Goal: Task Accomplishment & Management: Complete application form

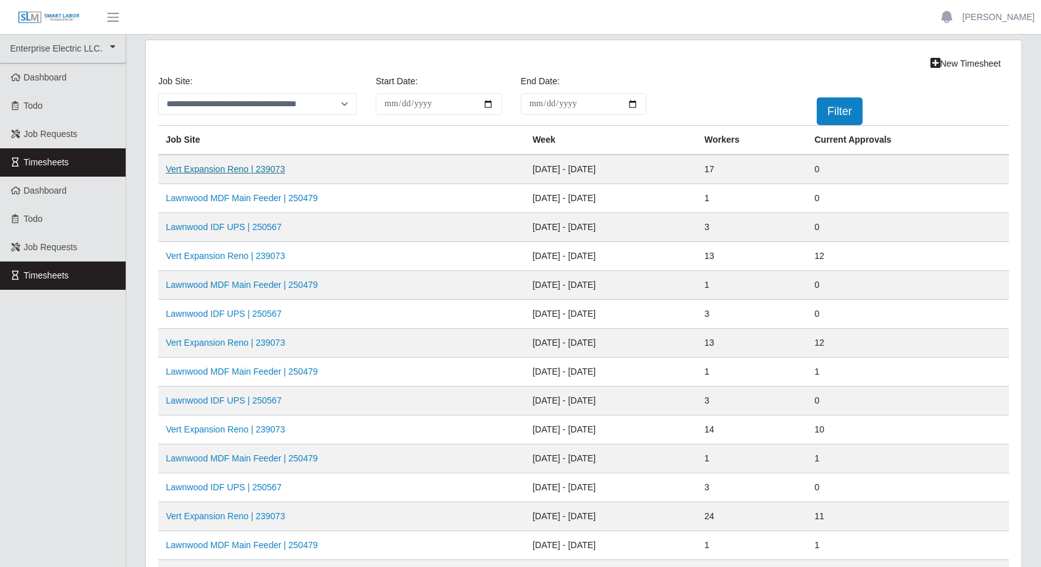
click at [270, 167] on link "Vert Expansion Reno | 239073" at bounding box center [225, 169] width 119 height 10
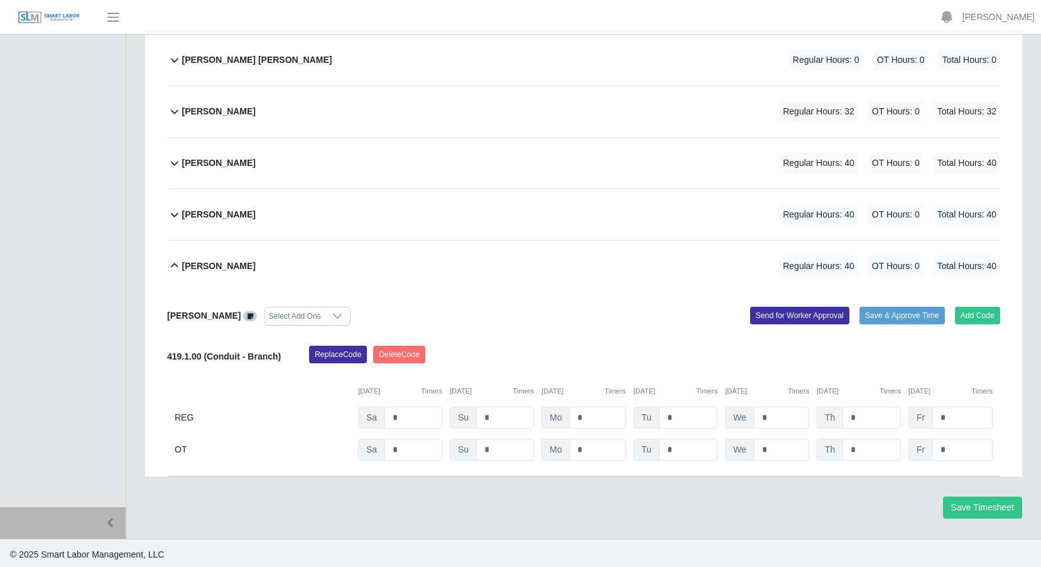
scroll to position [854, 0]
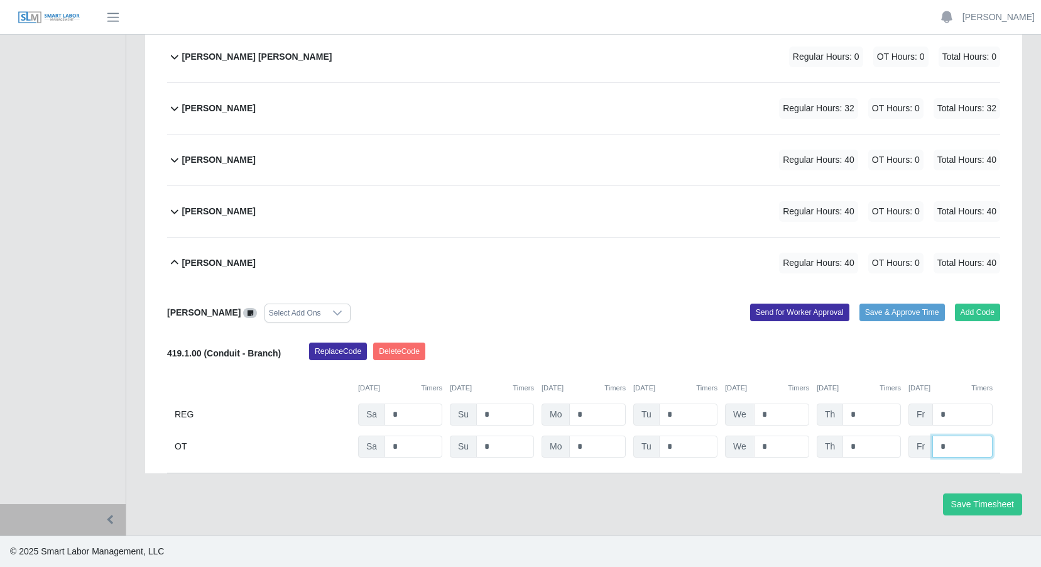
click at [947, 442] on input "*" at bounding box center [962, 446] width 60 height 22
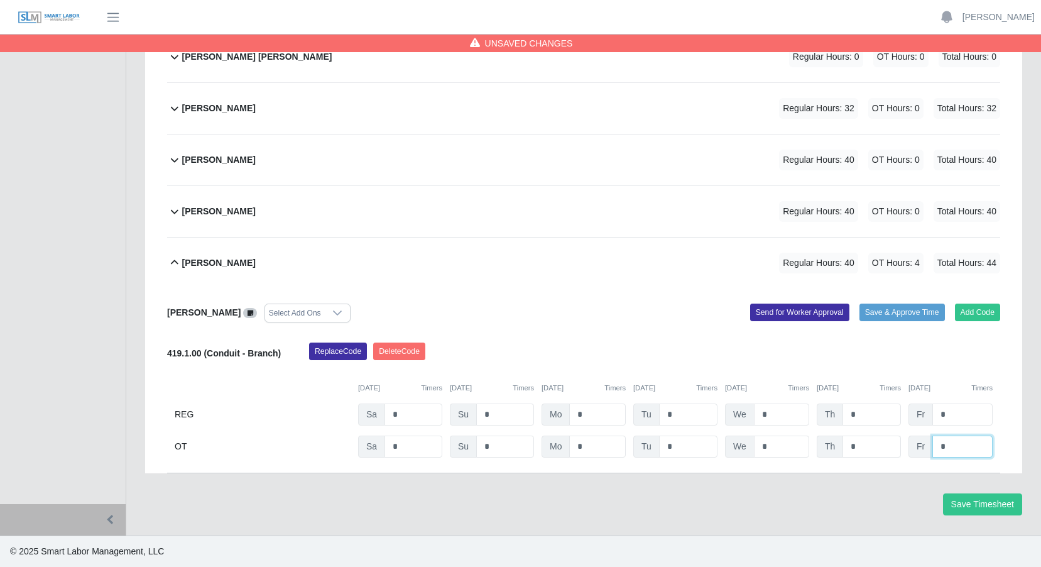
type input "*"
click at [878, 439] on input "*" at bounding box center [872, 446] width 58 height 22
click at [983, 497] on button "Save Timesheet" at bounding box center [982, 504] width 79 height 22
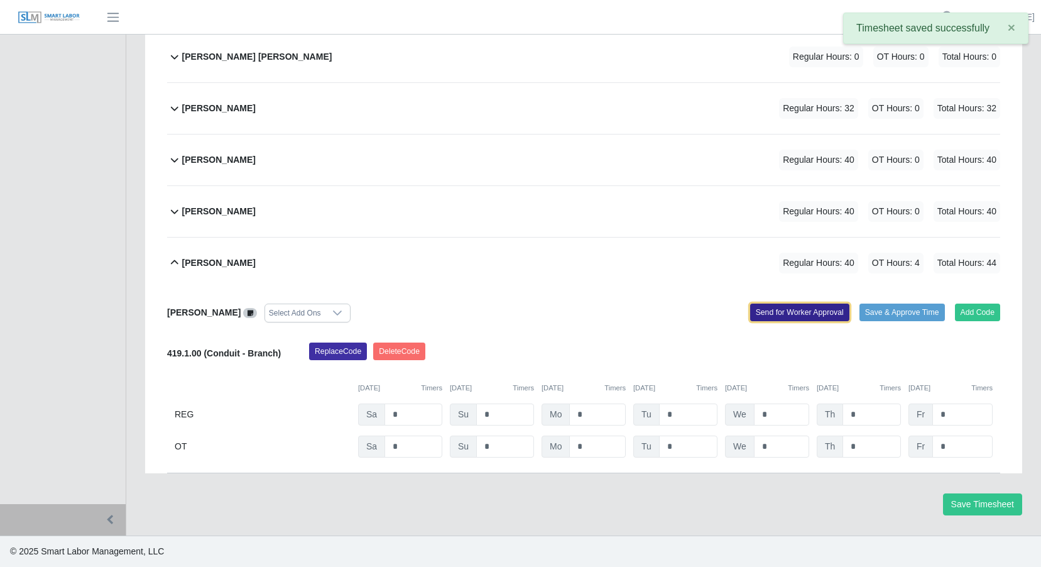
click at [785, 312] on button "Send for Worker Approval" at bounding box center [799, 313] width 99 height 18
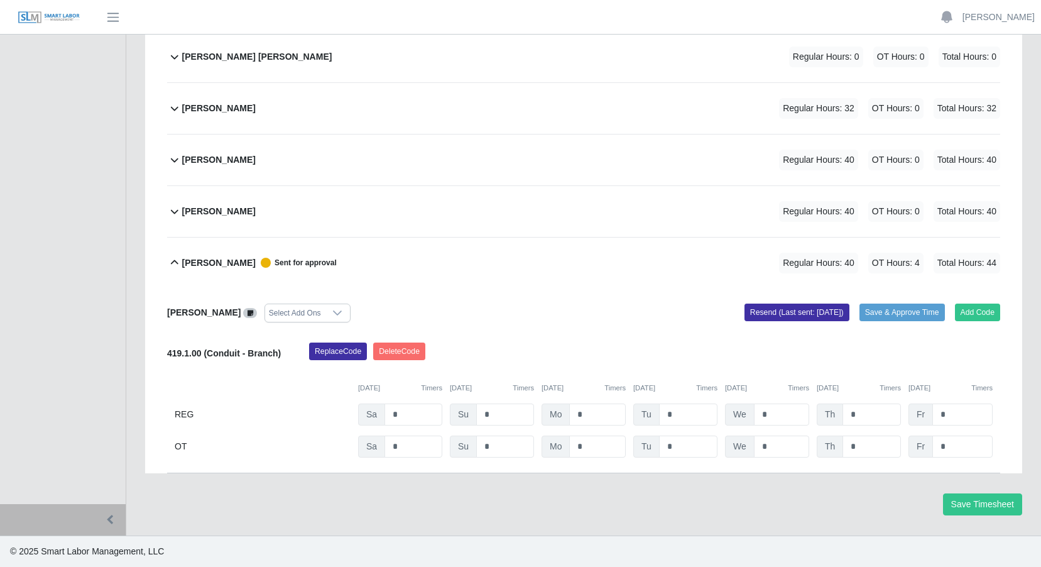
click at [172, 261] on icon at bounding box center [174, 262] width 15 height 15
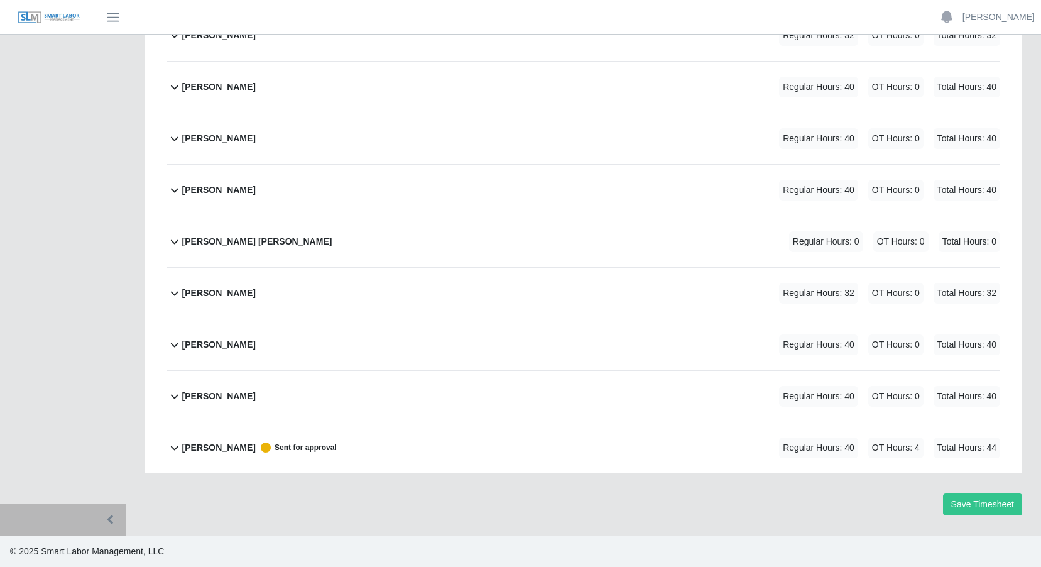
scroll to position [669, 0]
click at [173, 396] on icon at bounding box center [175, 397] width 8 height 4
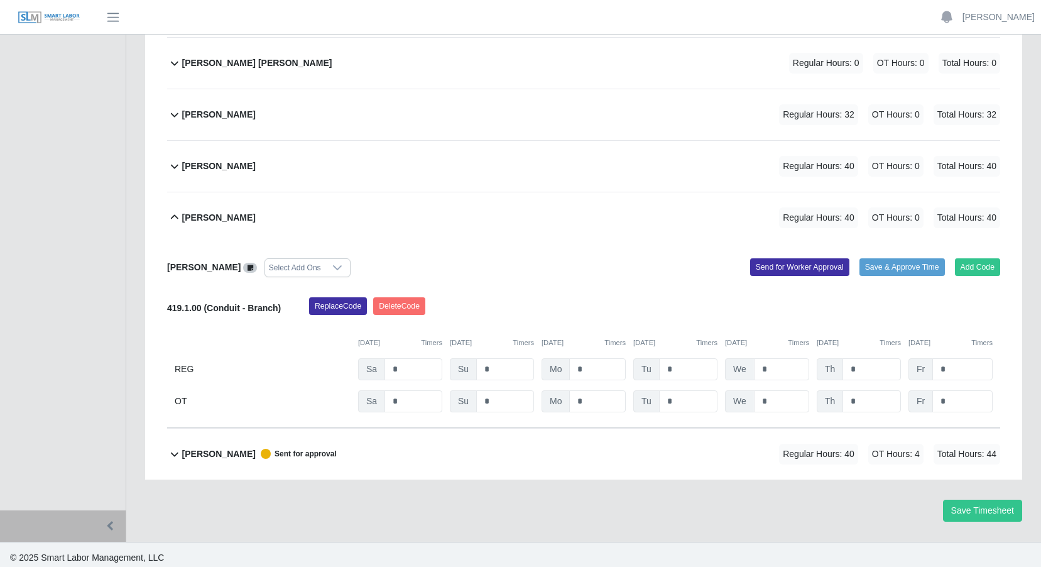
scroll to position [854, 0]
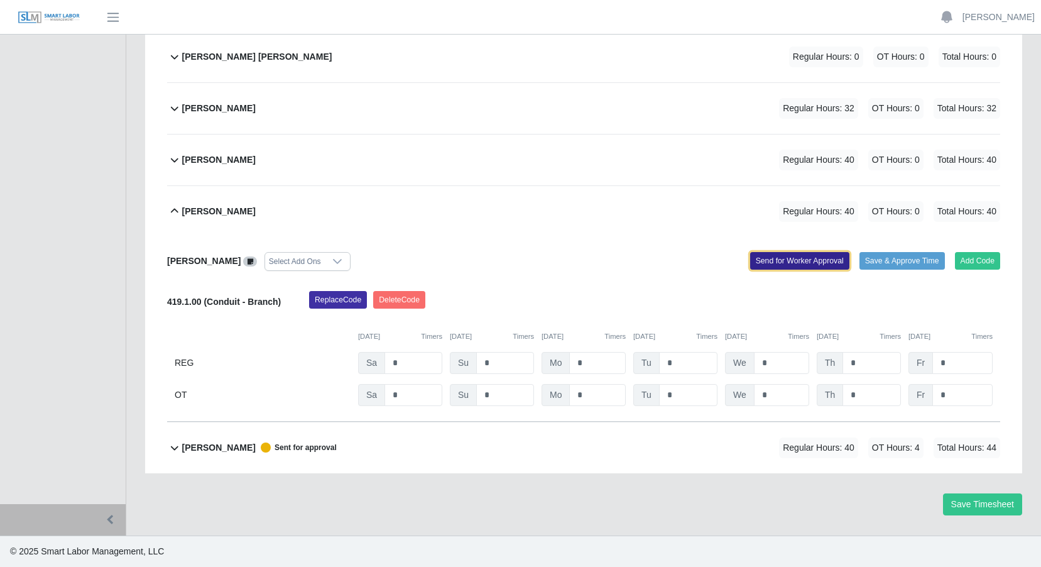
click at [784, 262] on button "Send for Worker Approval" at bounding box center [799, 261] width 99 height 18
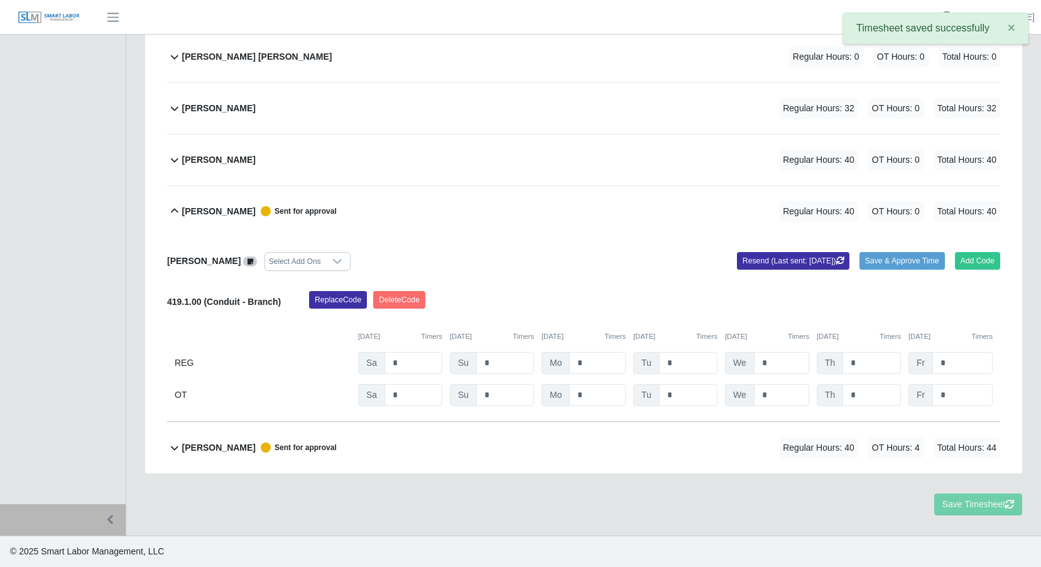
click at [173, 209] on icon at bounding box center [174, 211] width 15 height 15
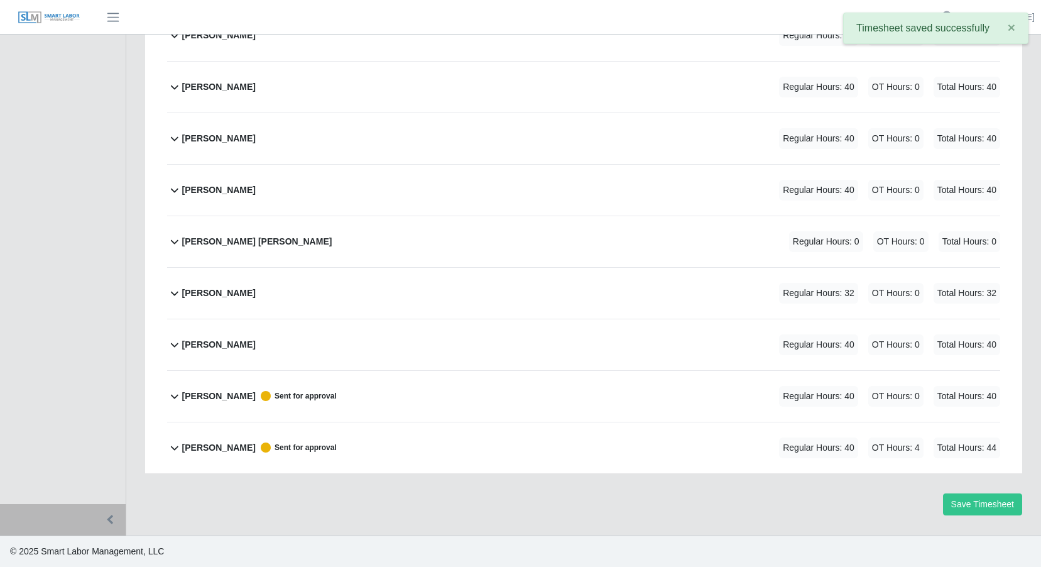
scroll to position [669, 0]
click at [172, 345] on icon at bounding box center [175, 345] width 8 height 4
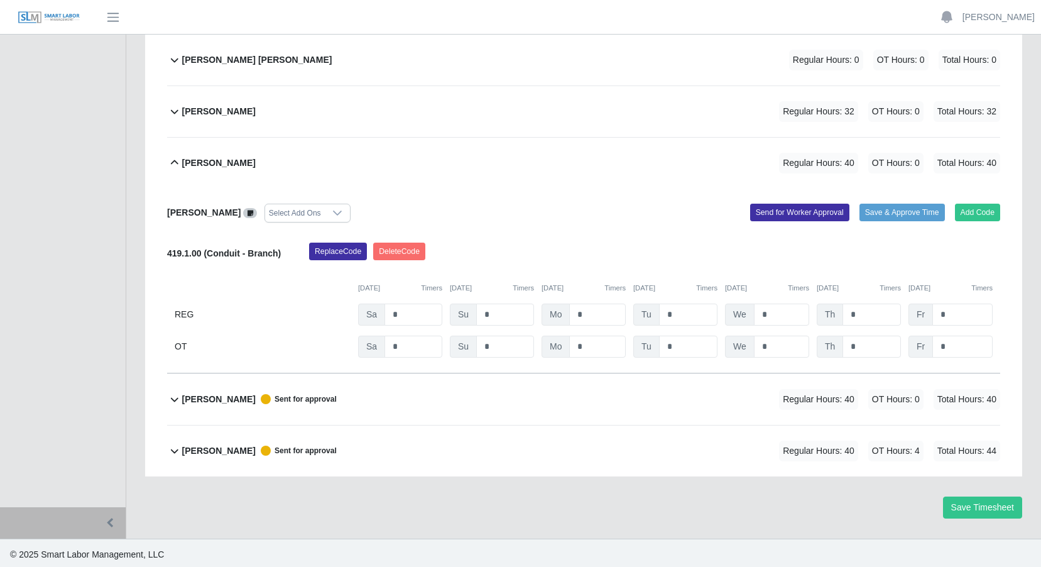
scroll to position [854, 0]
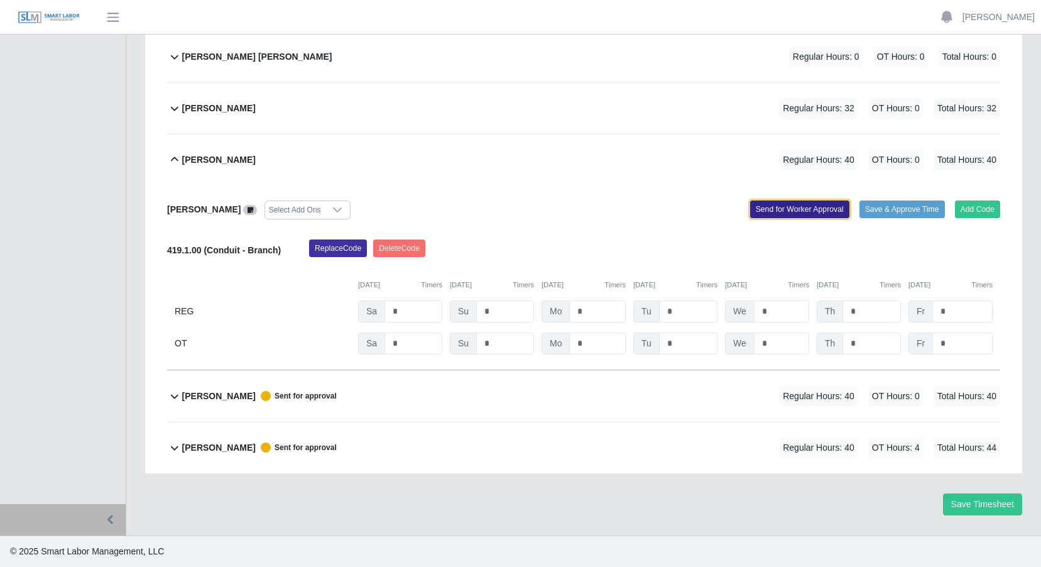
click at [777, 206] on button "Send for Worker Approval" at bounding box center [799, 209] width 99 height 18
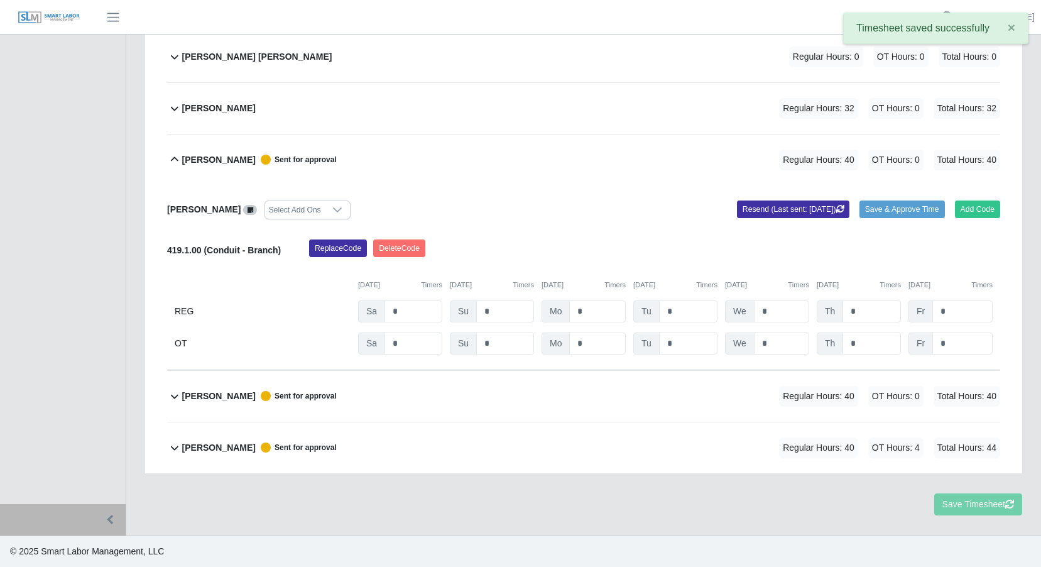
click at [175, 108] on icon at bounding box center [174, 108] width 15 height 15
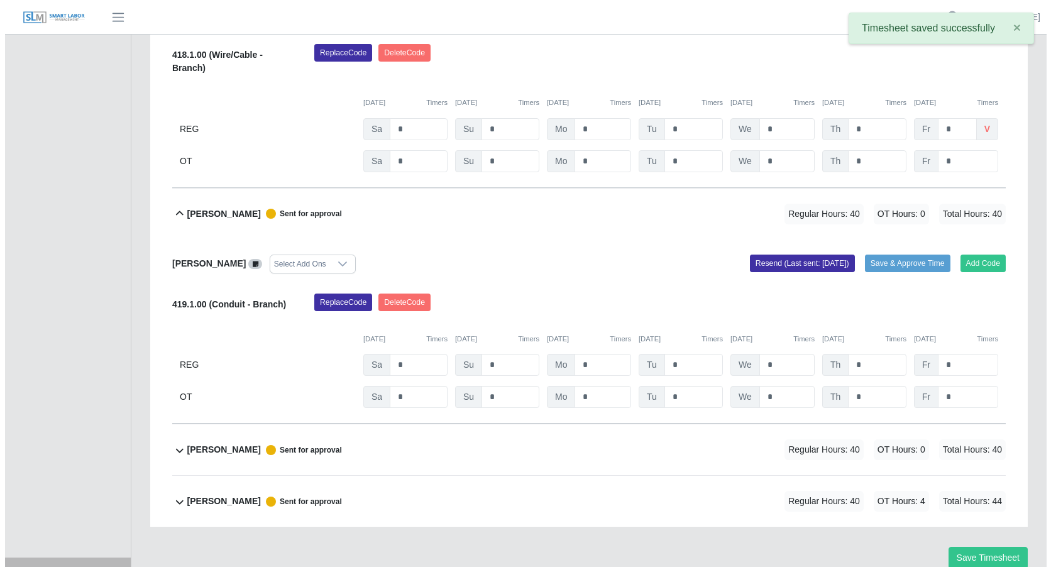
scroll to position [926, 0]
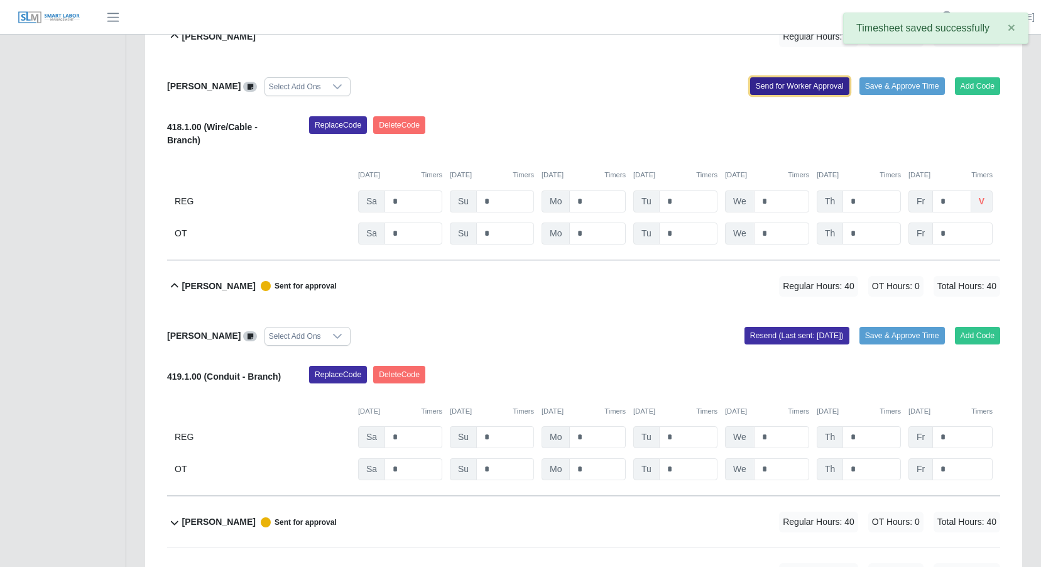
click at [778, 77] on button "Send for Worker Approval" at bounding box center [799, 86] width 99 height 18
click at [779, 85] on button "Send for Worker Approval" at bounding box center [799, 86] width 99 height 18
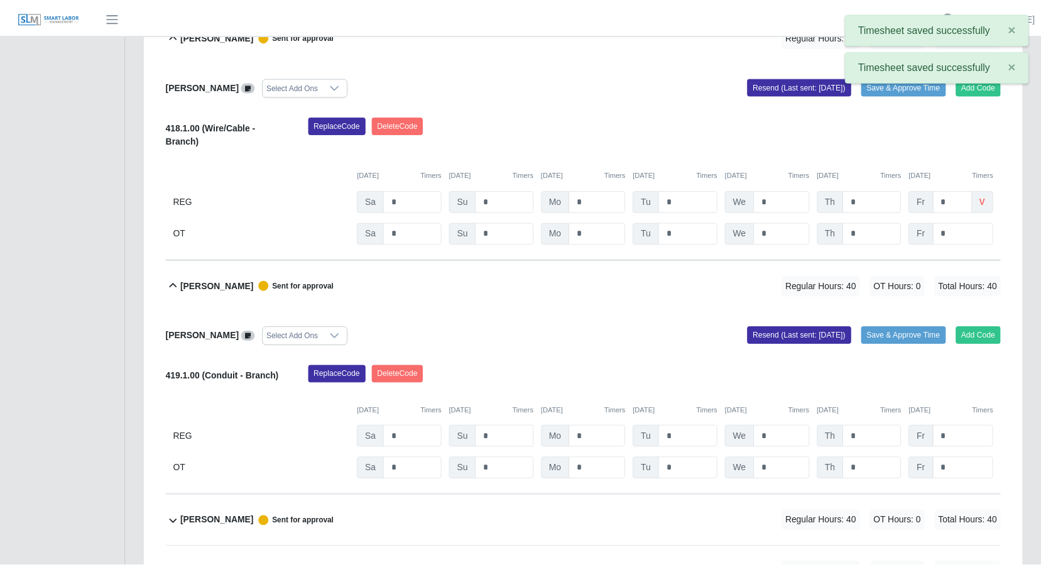
scroll to position [611, 0]
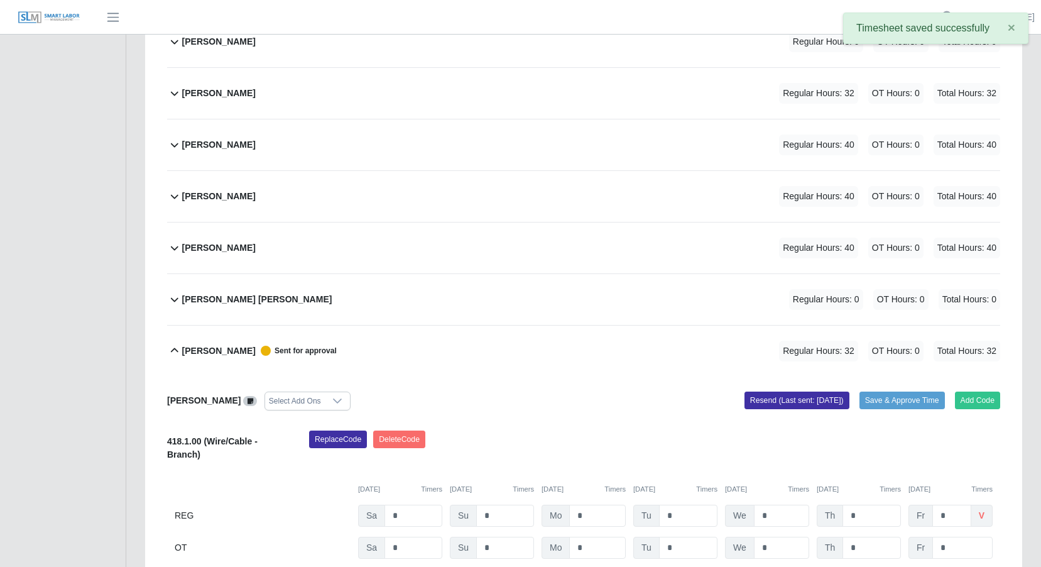
click at [175, 194] on icon at bounding box center [174, 196] width 15 height 15
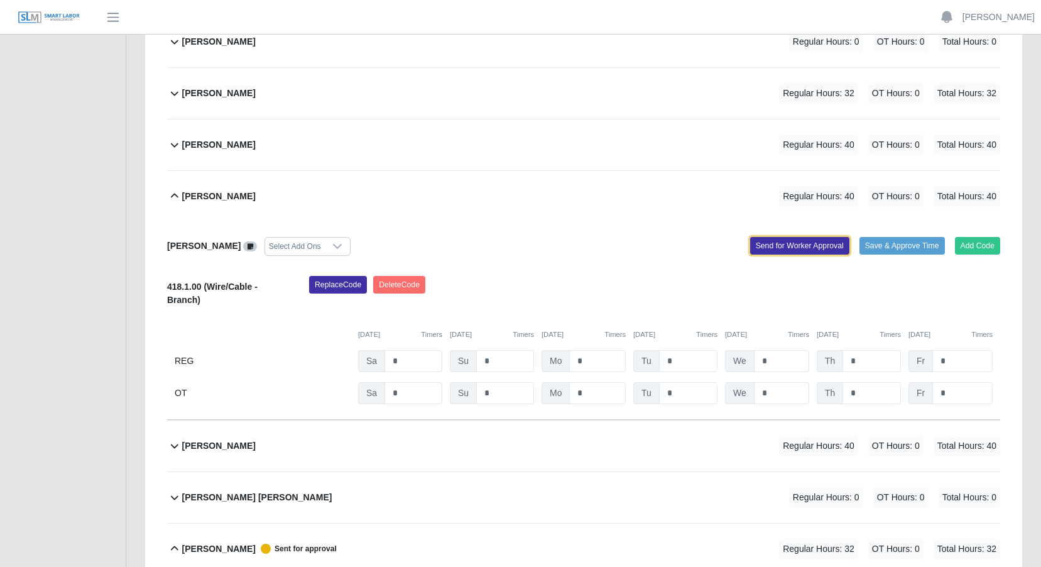
click at [769, 246] on button "Send for Worker Approval" at bounding box center [799, 246] width 99 height 18
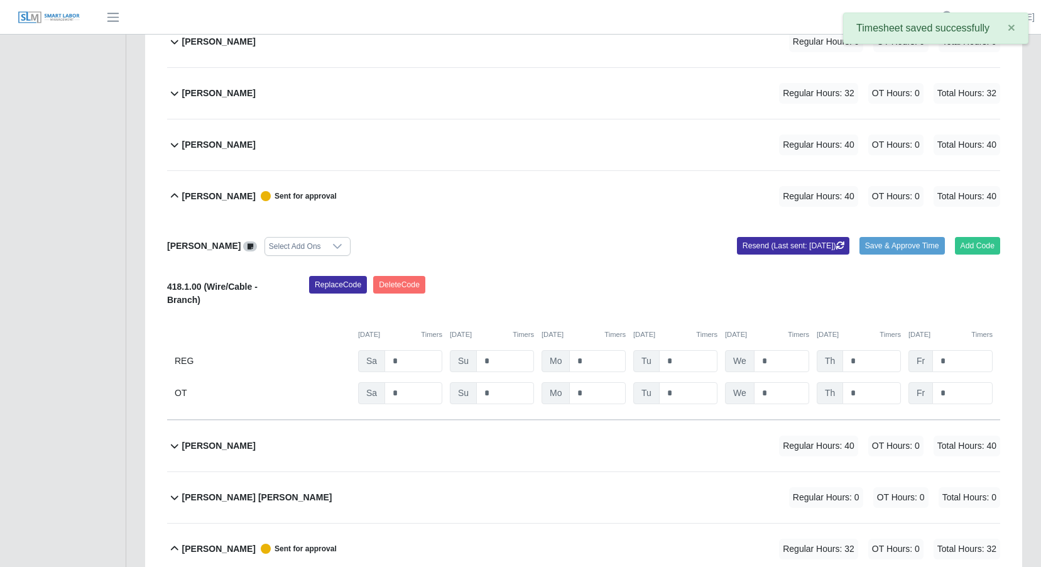
click at [171, 144] on icon at bounding box center [175, 145] width 8 height 4
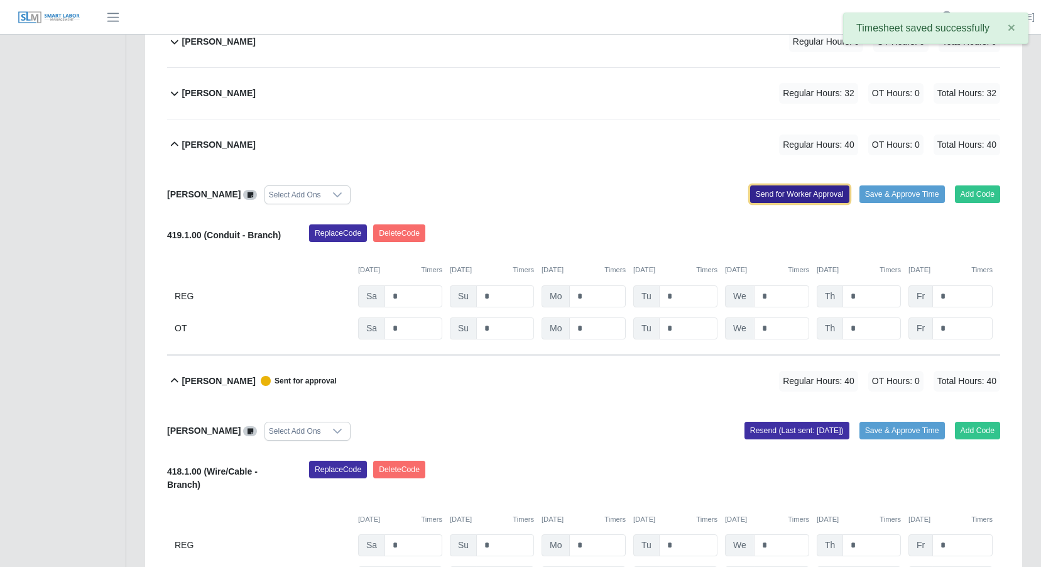
click at [787, 192] on button "Send for Worker Approval" at bounding box center [799, 194] width 99 height 18
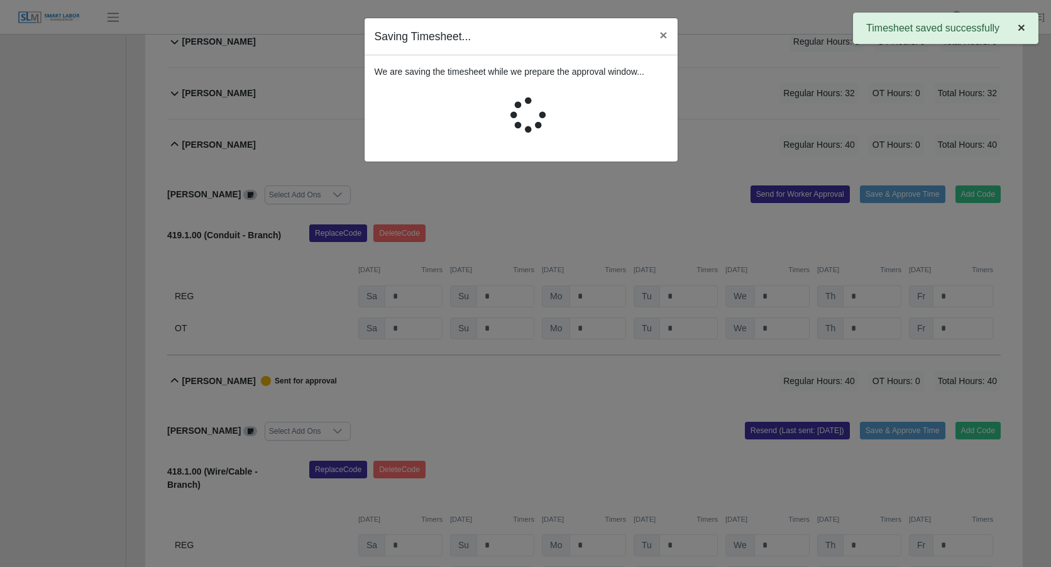
click at [1021, 29] on button "×" at bounding box center [1021, 27] width 33 height 28
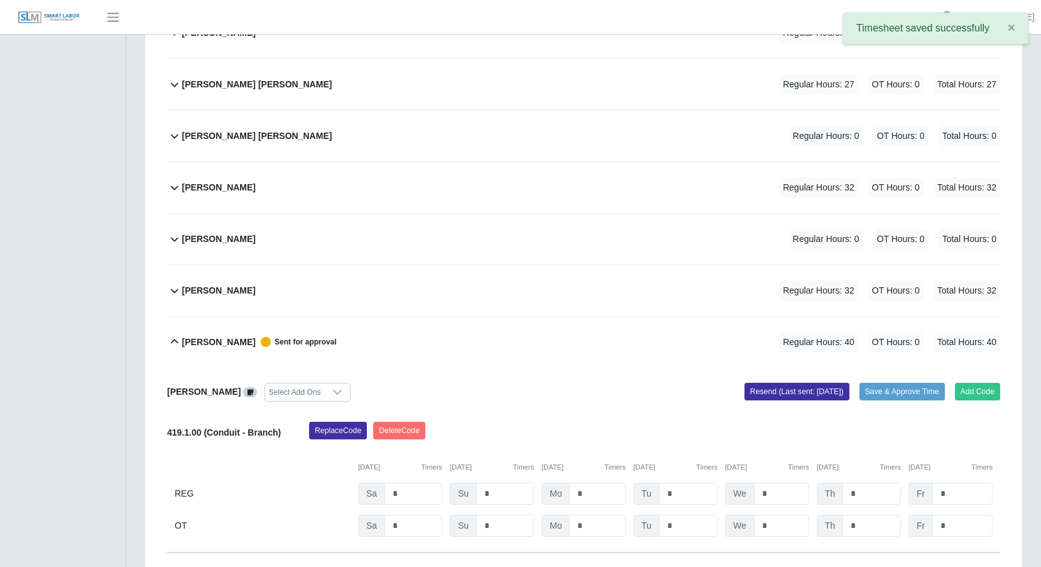
scroll to position [360, 0]
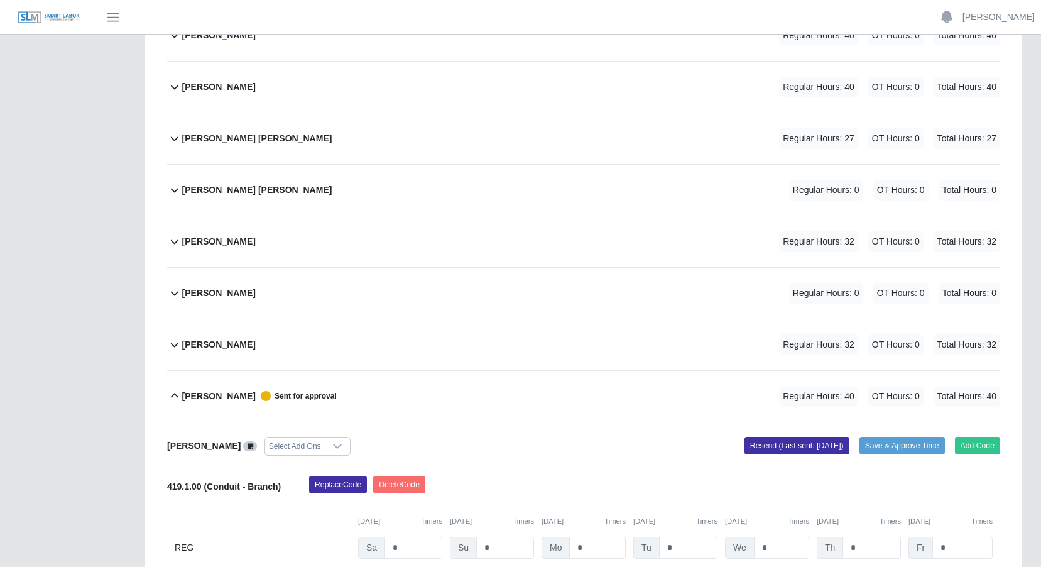
click at [173, 339] on icon at bounding box center [174, 344] width 15 height 15
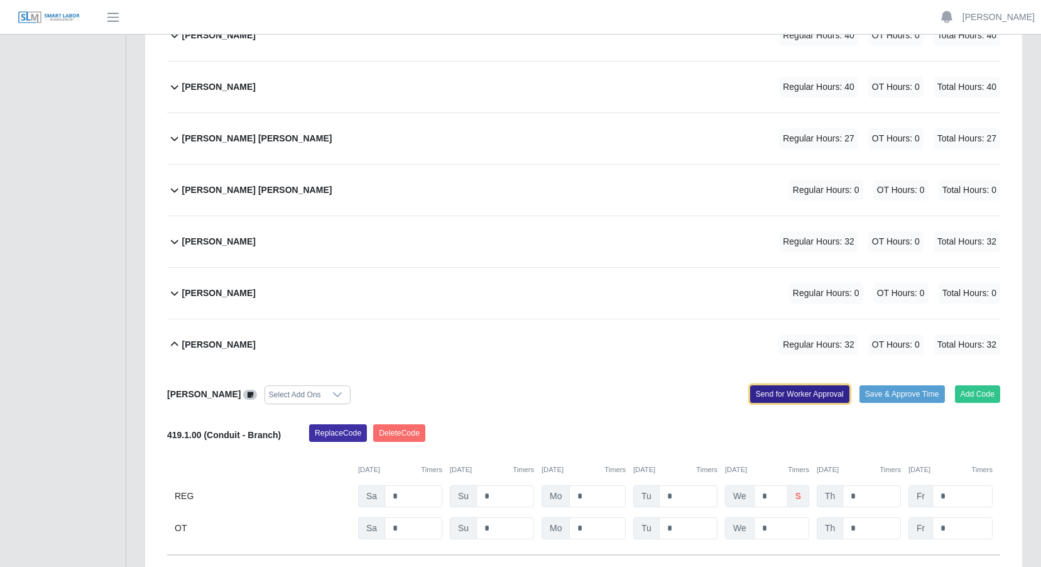
click at [787, 392] on button "Send for Worker Approval" at bounding box center [799, 394] width 99 height 18
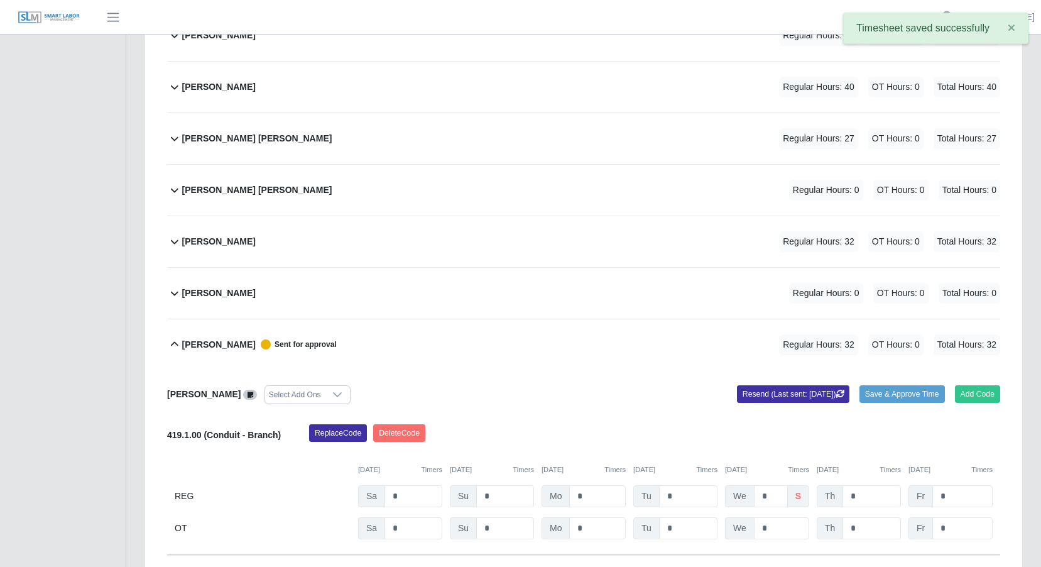
click at [175, 241] on icon at bounding box center [174, 241] width 15 height 15
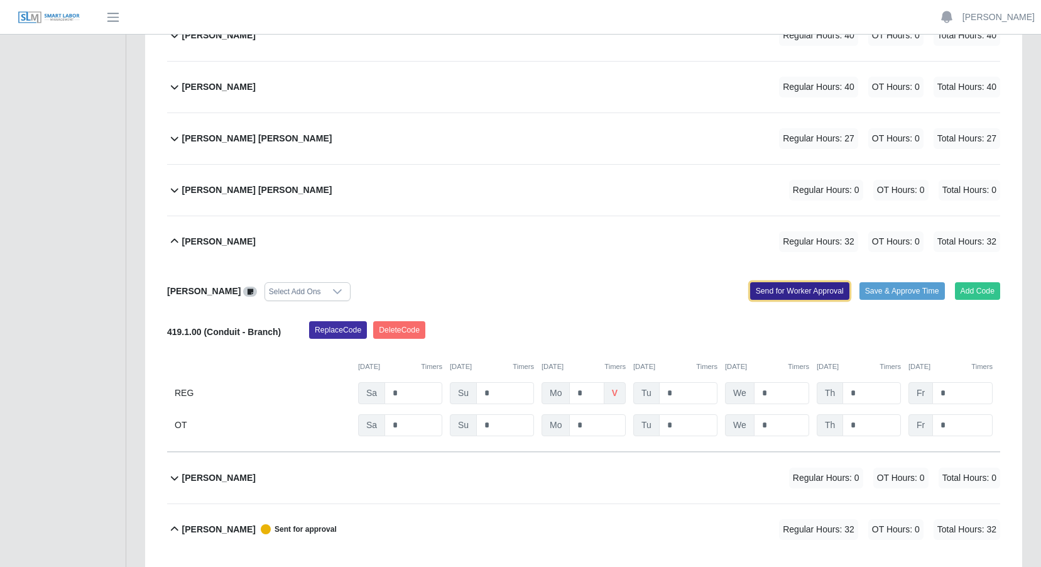
click at [777, 290] on button "Send for Worker Approval" at bounding box center [799, 291] width 99 height 18
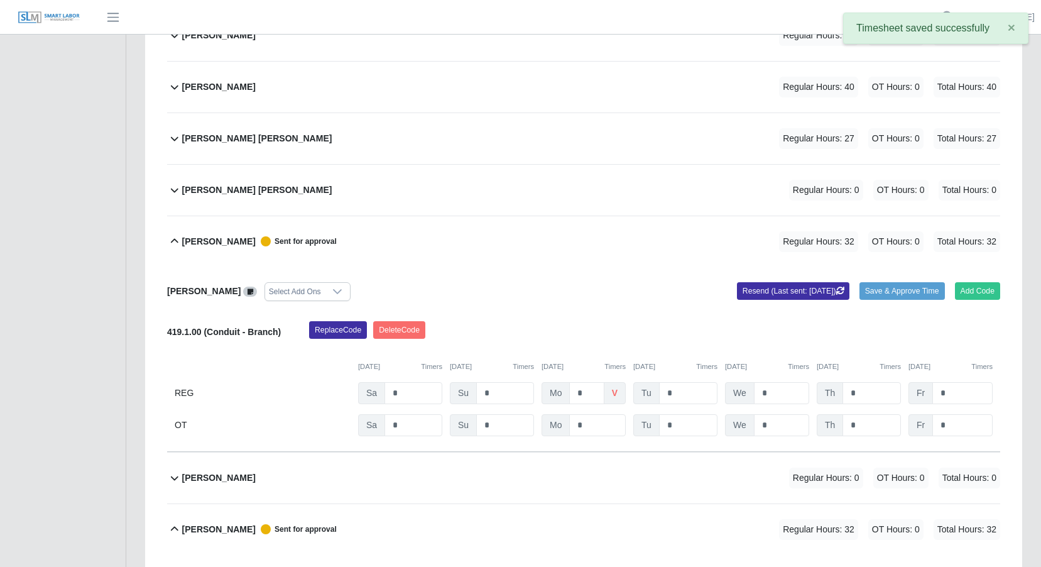
click at [175, 141] on icon at bounding box center [174, 138] width 15 height 15
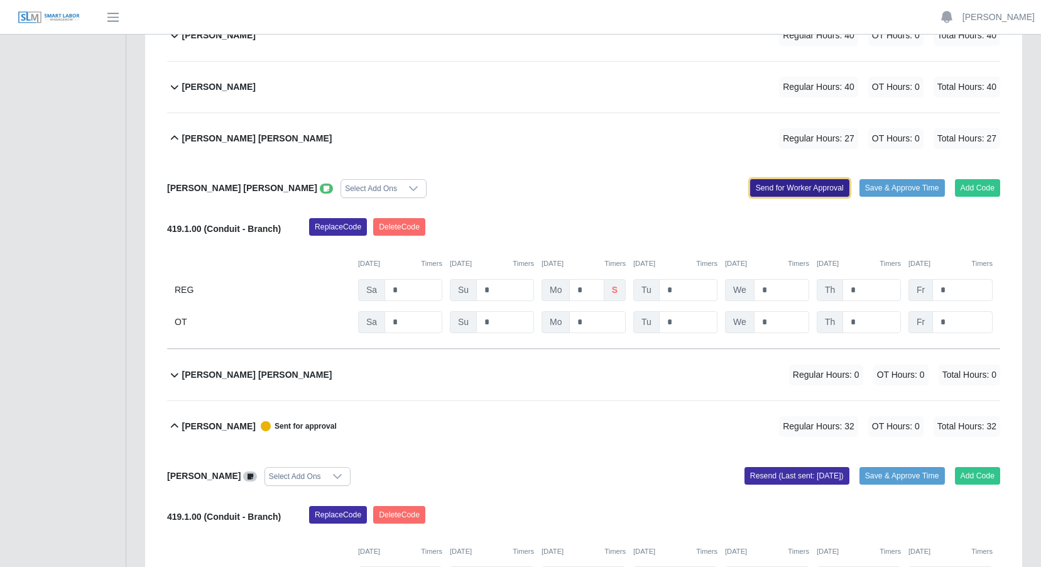
click at [780, 190] on button "Send for Worker Approval" at bounding box center [799, 188] width 99 height 18
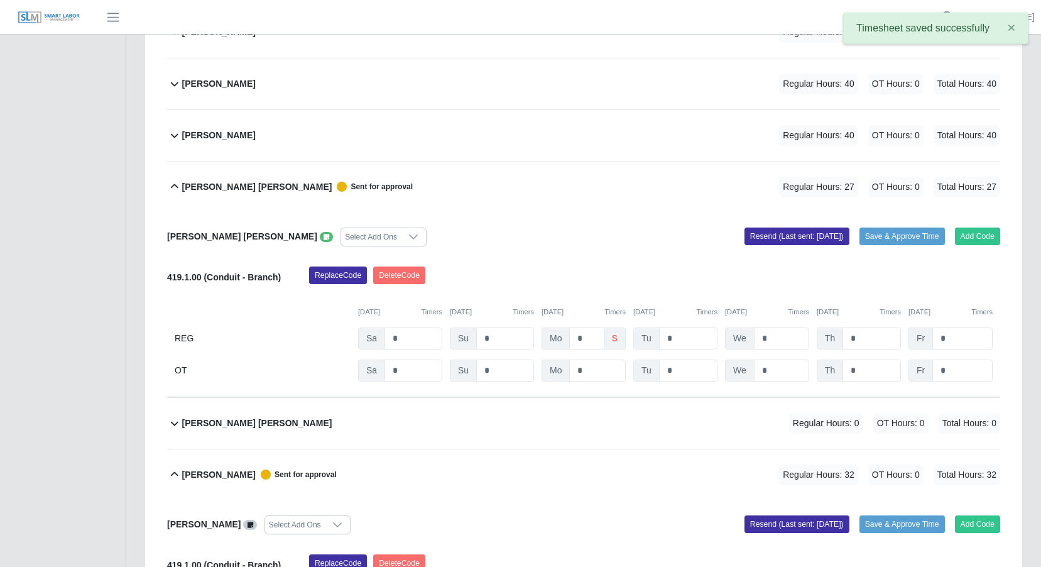
scroll to position [172, 0]
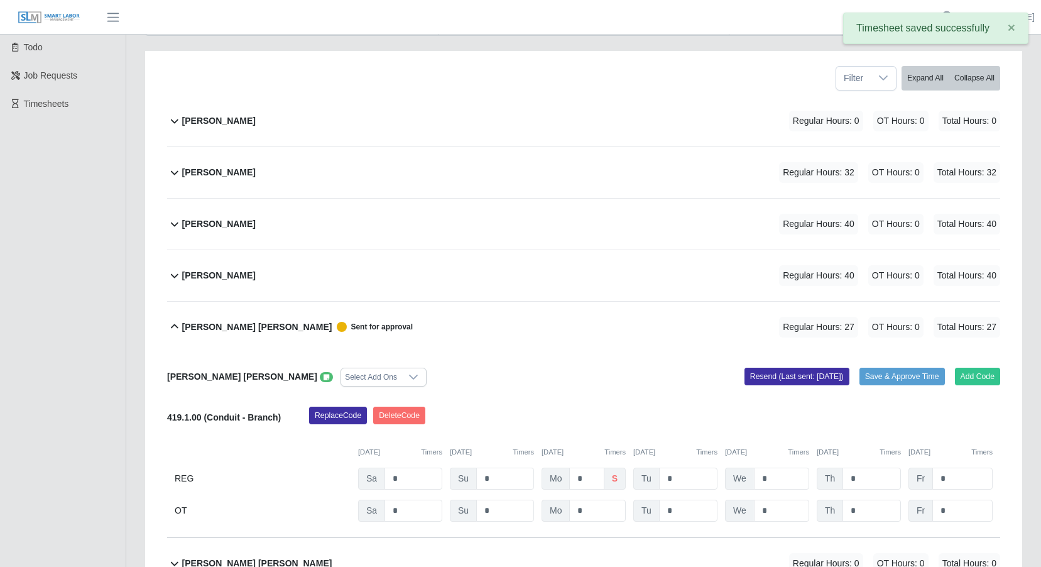
click at [175, 275] on icon at bounding box center [174, 275] width 15 height 15
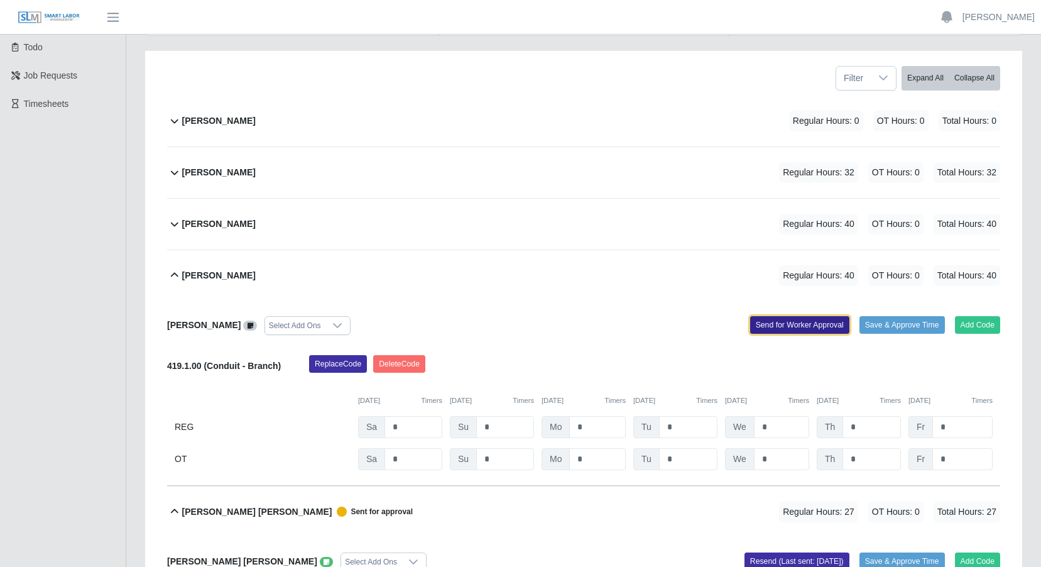
click at [783, 321] on button "Send for Worker Approval" at bounding box center [799, 325] width 99 height 18
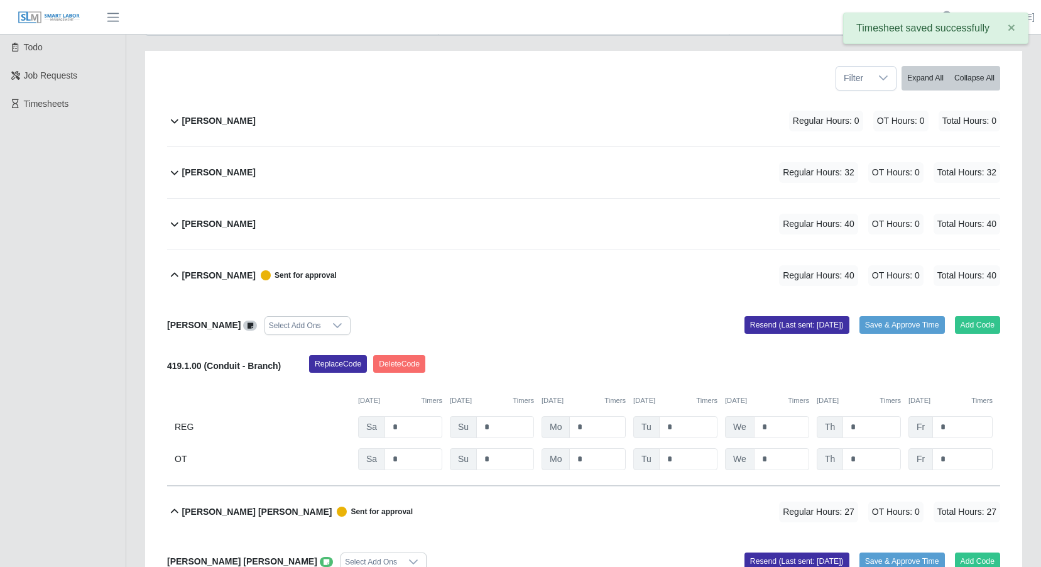
click at [172, 223] on icon at bounding box center [175, 224] width 8 height 4
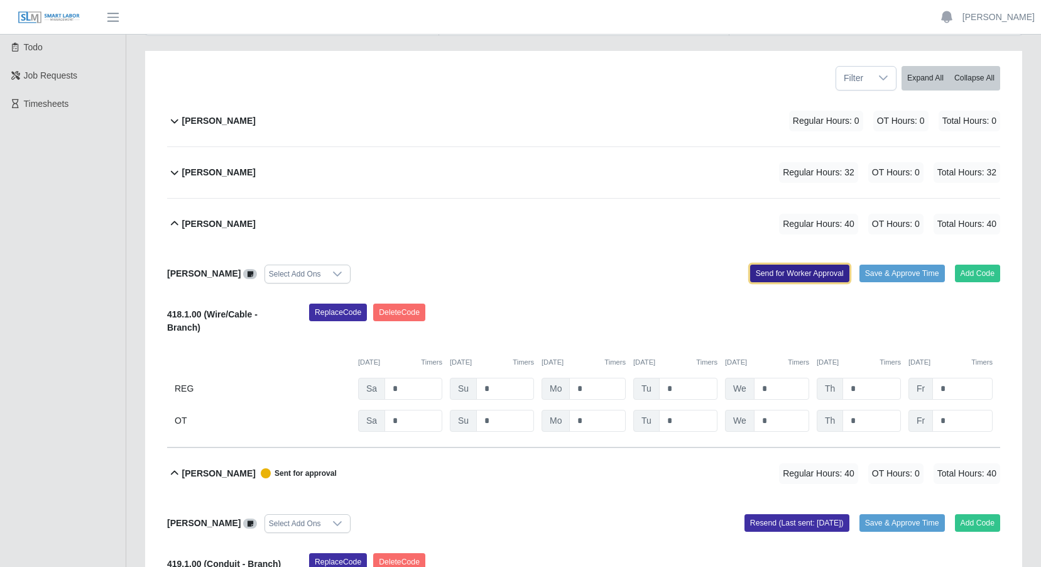
click at [779, 268] on button "Send for Worker Approval" at bounding box center [799, 274] width 99 height 18
